Goal: Obtain resource: Obtain resource

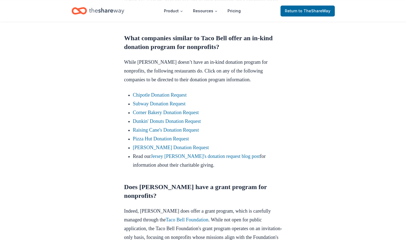
scroll to position [329, 0]
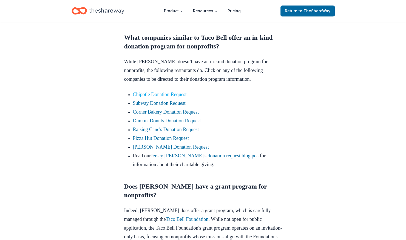
click at [177, 97] on link "Chipotle Donation Request" at bounding box center [160, 94] width 54 height 5
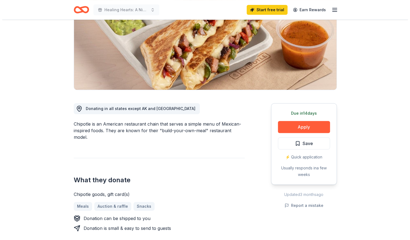
scroll to position [77, 0]
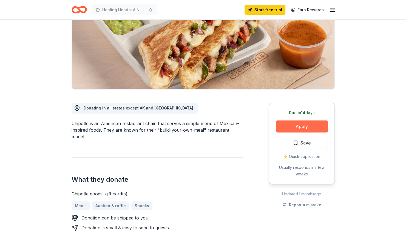
click at [293, 126] on button "Apply" at bounding box center [302, 127] width 52 height 12
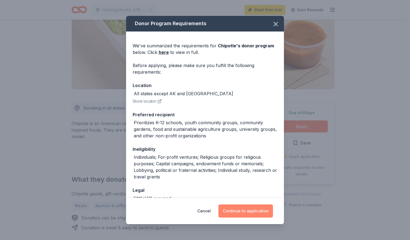
click at [249, 208] on button "Continue to application" at bounding box center [245, 211] width 55 height 13
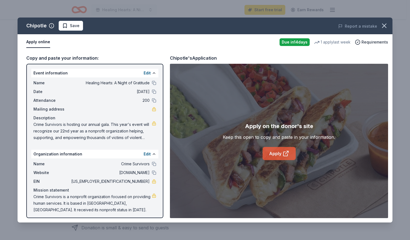
click at [281, 153] on link "Apply" at bounding box center [279, 153] width 33 height 13
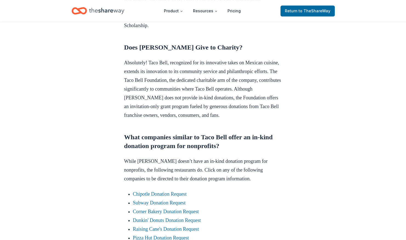
scroll to position [342, 0]
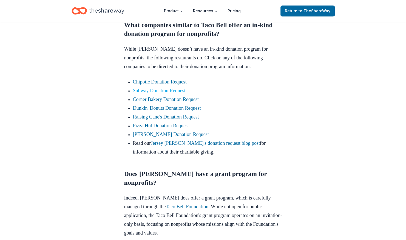
click at [163, 93] on link "Subway Donation Request" at bounding box center [159, 90] width 53 height 5
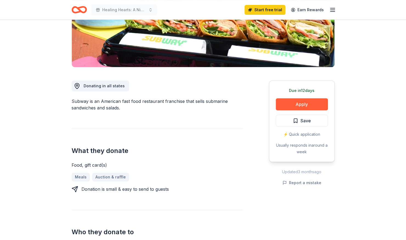
scroll to position [100, 0]
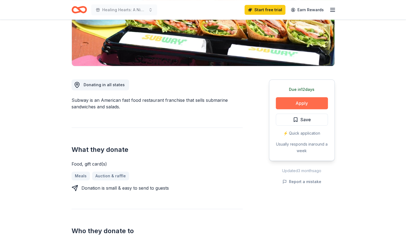
click at [311, 104] on button "Apply" at bounding box center [302, 103] width 52 height 12
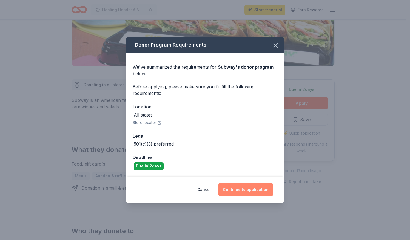
click at [246, 188] on button "Continue to application" at bounding box center [245, 189] width 55 height 13
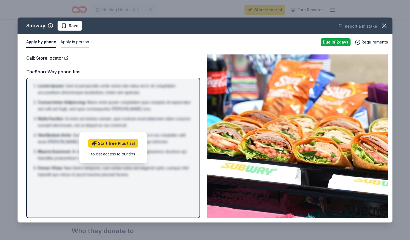
click at [76, 40] on button "Apply in person" at bounding box center [75, 42] width 29 height 12
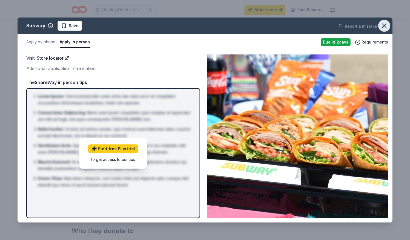
click at [385, 27] on icon "button" at bounding box center [384, 26] width 8 height 8
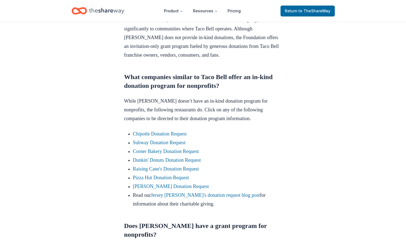
scroll to position [289, 0]
click at [163, 172] on link "Raising Cane's Donation Request" at bounding box center [166, 168] width 66 height 5
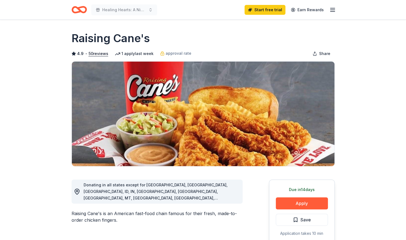
click at [240, 183] on div "Donating in all states except for [GEOGRAPHIC_DATA], [GEOGRAPHIC_DATA], [GEOGRA…" at bounding box center [157, 192] width 171 height 24
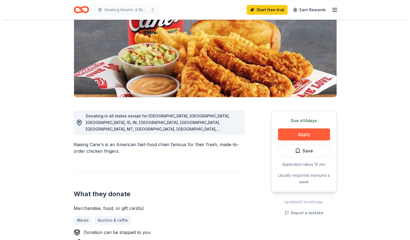
scroll to position [70, 0]
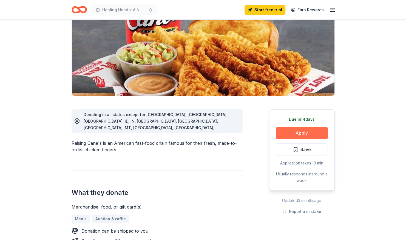
click at [307, 133] on button "Apply" at bounding box center [302, 133] width 52 height 12
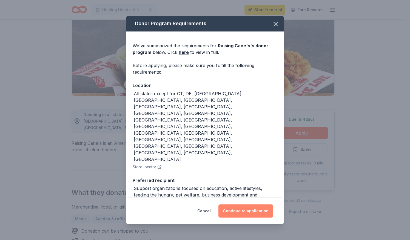
click at [249, 207] on button "Continue to application" at bounding box center [245, 211] width 55 height 13
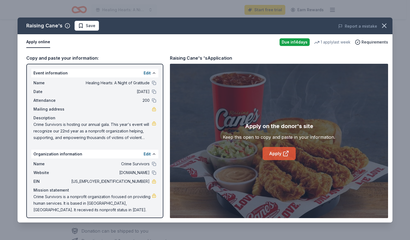
click at [276, 153] on link "Apply" at bounding box center [279, 153] width 33 height 13
click at [283, 155] on icon at bounding box center [285, 154] width 4 height 4
